Goal: Check status: Check status

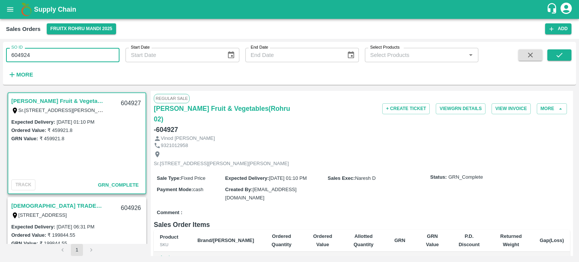
click at [56, 49] on input "604924" at bounding box center [62, 55] width 113 height 14
type input "604924"
click at [561, 57] on icon "submit" at bounding box center [559, 55] width 8 height 8
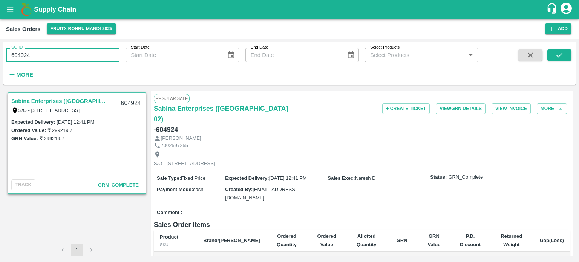
click at [86, 55] on input "604924" at bounding box center [62, 55] width 113 height 14
click at [86, 54] on input "604927" at bounding box center [62, 55] width 113 height 14
click at [84, 55] on input "604927" at bounding box center [62, 55] width 113 height 14
click at [558, 51] on icon "submit" at bounding box center [559, 55] width 8 height 8
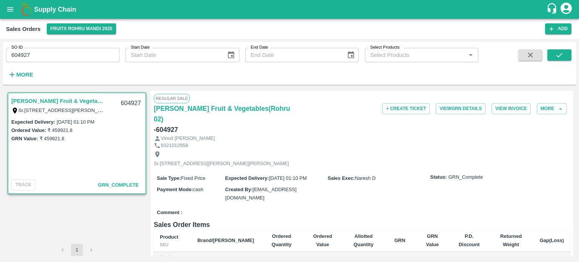
click at [38, 60] on input "604927" at bounding box center [62, 55] width 113 height 14
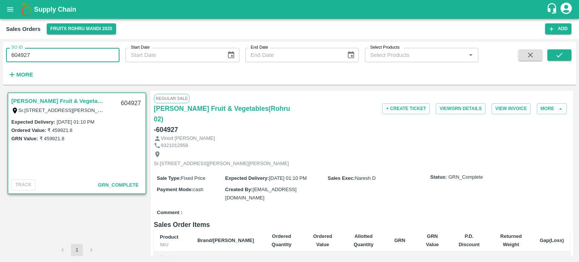
drag, startPoint x: 26, startPoint y: 52, endPoint x: 139, endPoint y: 54, distance: 113.1
click at [139, 54] on div "SO ID 604927 SO ID Start Date Start Date End Date End Date Select Products Sele…" at bounding box center [239, 61] width 478 height 39
click at [99, 55] on input "604926" at bounding box center [62, 55] width 113 height 14
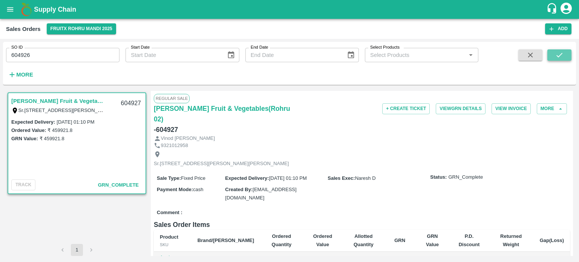
click at [559, 60] on button "submit" at bounding box center [559, 54] width 24 height 11
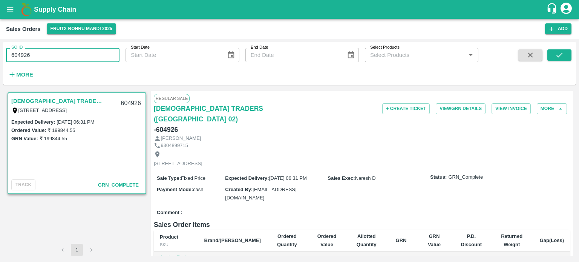
click at [46, 57] on input "604926" at bounding box center [62, 55] width 113 height 14
click at [46, 57] on input "604925" at bounding box center [62, 55] width 113 height 14
click at [54, 54] on input "604925" at bounding box center [62, 55] width 113 height 14
click at [104, 55] on input "604925" at bounding box center [62, 55] width 113 height 14
click at [556, 56] on icon "submit" at bounding box center [559, 55] width 8 height 8
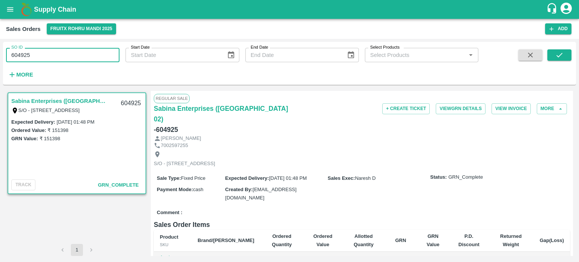
drag, startPoint x: 24, startPoint y: 52, endPoint x: 60, endPoint y: 53, distance: 36.6
click at [61, 54] on input "604925" at bounding box center [62, 55] width 113 height 14
click at [60, 53] on input "604981" at bounding box center [62, 55] width 113 height 14
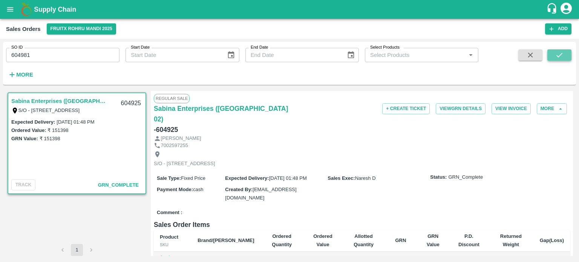
click at [568, 54] on button "submit" at bounding box center [559, 54] width 24 height 11
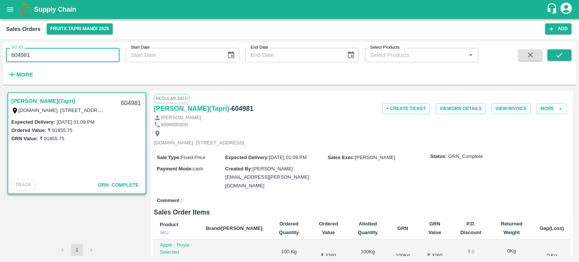
drag, startPoint x: 26, startPoint y: 52, endPoint x: 65, endPoint y: 56, distance: 39.4
click at [65, 57] on input "604981" at bounding box center [62, 55] width 113 height 14
click at [61, 55] on input "604980" at bounding box center [62, 55] width 113 height 14
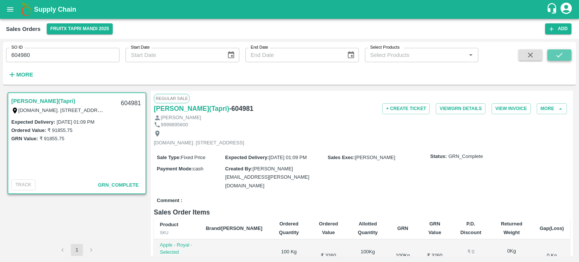
click at [567, 49] on button "submit" at bounding box center [559, 54] width 24 height 11
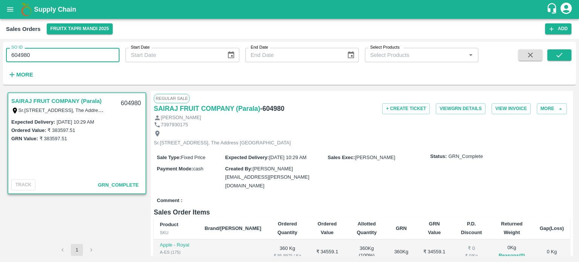
drag, startPoint x: 24, startPoint y: 56, endPoint x: 68, endPoint y: 59, distance: 43.8
click at [68, 59] on input "604980" at bounding box center [62, 55] width 113 height 14
click at [39, 57] on input "604980" at bounding box center [62, 55] width 113 height 14
drag, startPoint x: 27, startPoint y: 54, endPoint x: 96, endPoint y: 58, distance: 69.4
click at [96, 58] on input "604980" at bounding box center [62, 55] width 113 height 14
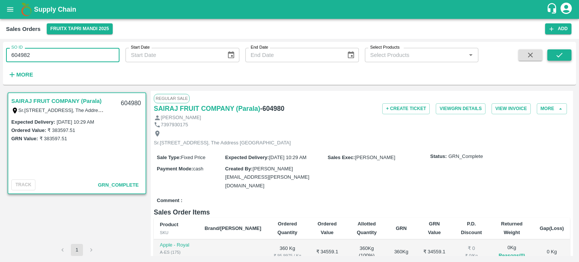
click at [557, 53] on icon "submit" at bounding box center [559, 55] width 8 height 8
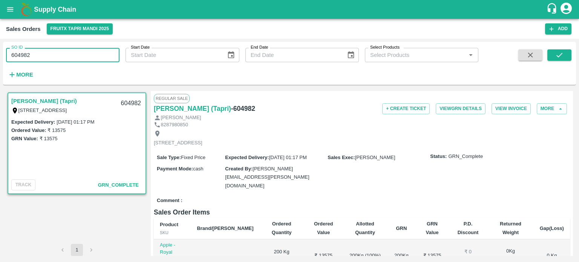
click at [75, 60] on input "604982" at bounding box center [62, 55] width 113 height 14
type input "604980"
click at [559, 57] on icon "submit" at bounding box center [559, 55] width 8 height 8
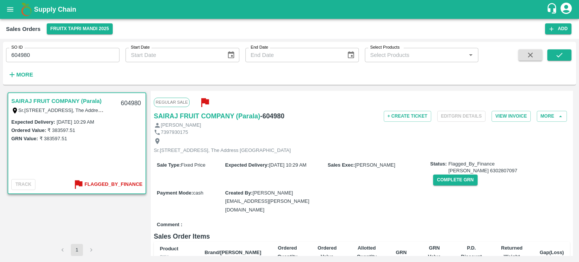
scroll to position [202, 0]
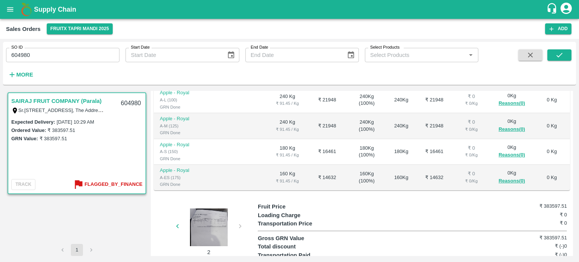
click at [241, 205] on div "2" at bounding box center [206, 229] width 104 height 54
click at [222, 208] on div at bounding box center [208, 227] width 57 height 38
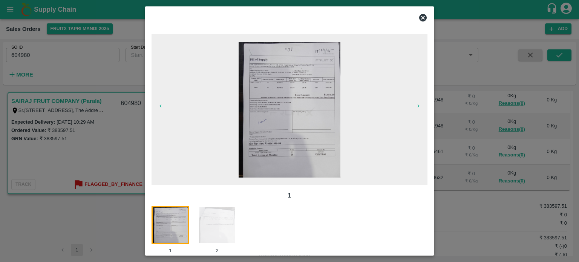
click at [425, 18] on icon at bounding box center [423, 18] width 8 height 8
